Goal: Download file/media

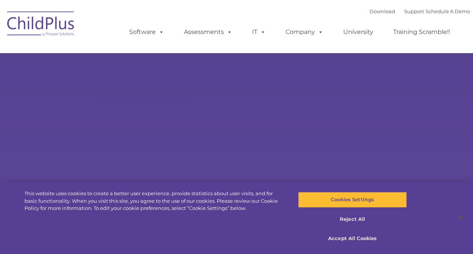
type input ""
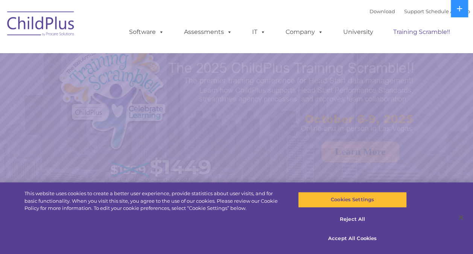
select select "MEDIUM"
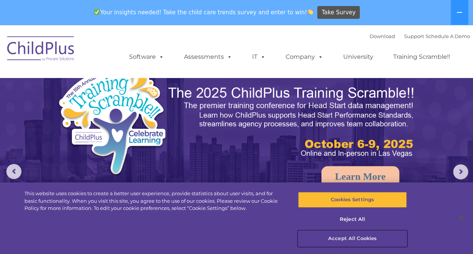
click at [354, 235] on button "Accept All Cookies" at bounding box center [352, 238] width 109 height 16
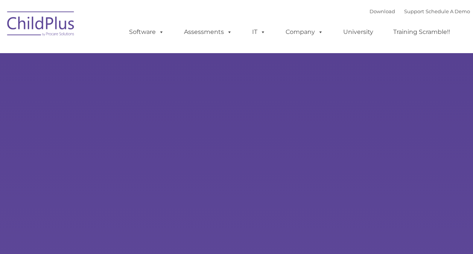
select select "MEDIUM"
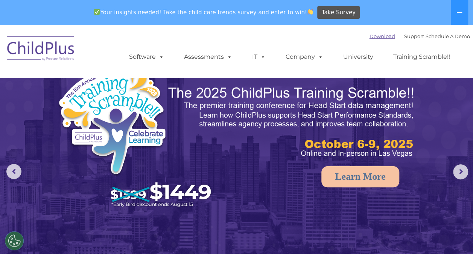
click at [371, 37] on link "Download" at bounding box center [382, 36] width 26 height 6
